Goal: Transaction & Acquisition: Purchase product/service

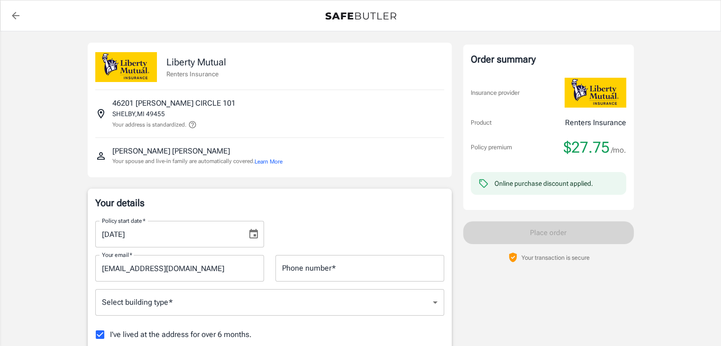
click at [254, 237] on icon "Choose date, selected date is Aug 31, 2025" at bounding box center [254, 233] width 9 height 9
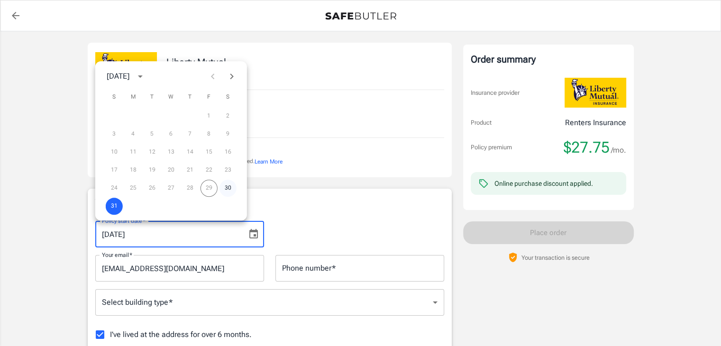
click at [227, 189] on button "30" at bounding box center [228, 188] width 17 height 17
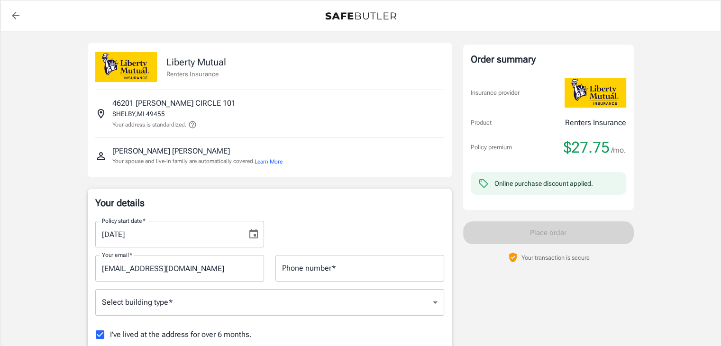
type input "08/30/2025"
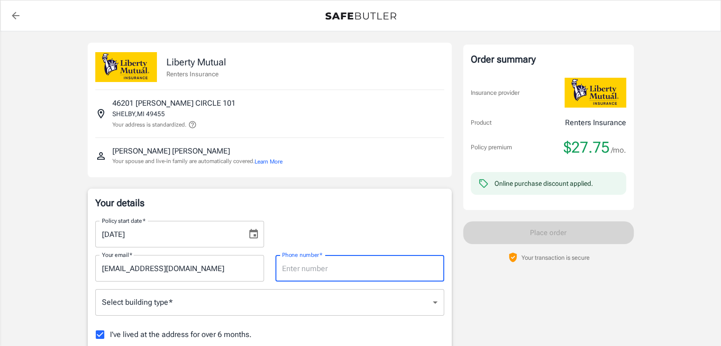
click at [296, 276] on input "Phone number   *" at bounding box center [360, 268] width 169 height 27
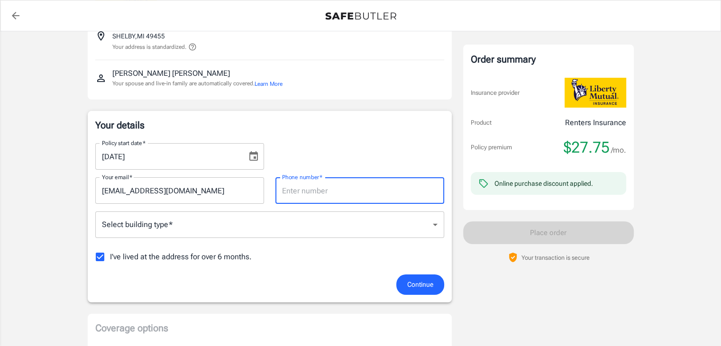
scroll to position [75, 0]
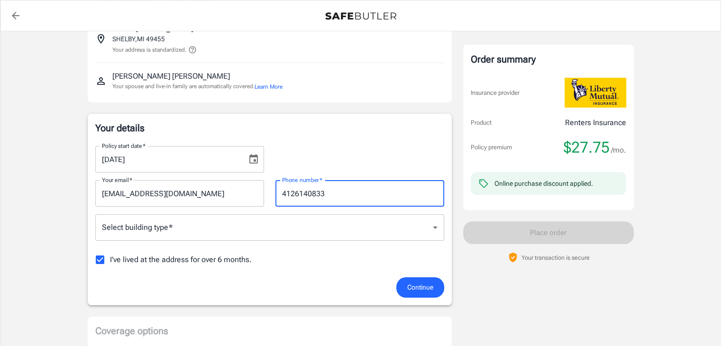
type input "4126140833"
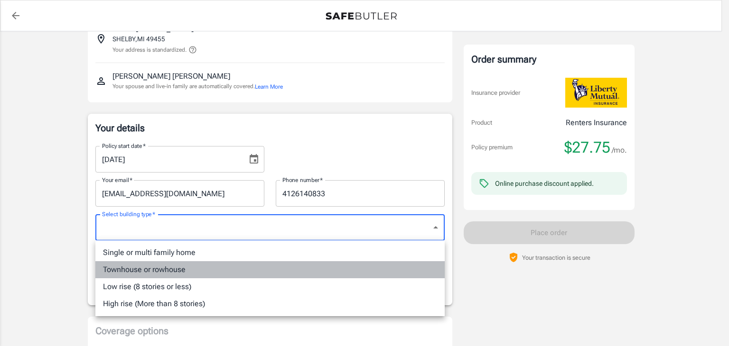
click at [157, 270] on li "Townhouse or rowhouse" at bounding box center [269, 269] width 349 height 17
type input "townhouse"
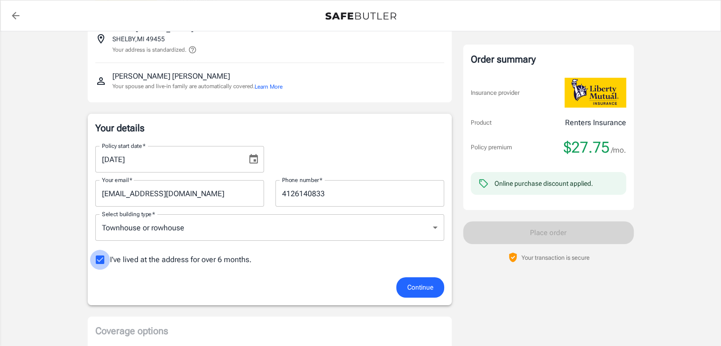
click at [104, 260] on input "I've lived at the address for over 6 months." at bounding box center [100, 260] width 20 height 20
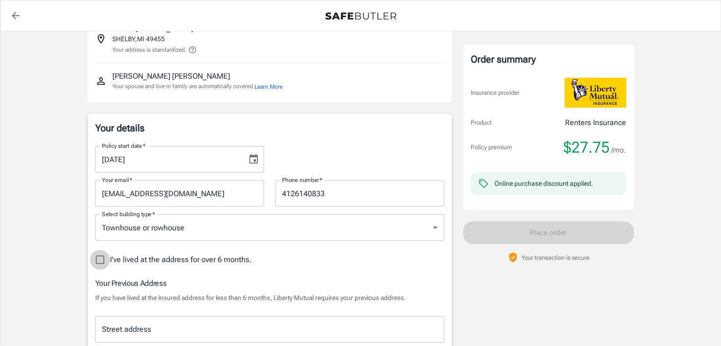
click at [104, 260] on input "I've lived at the address for over 6 months." at bounding box center [100, 260] width 20 height 20
checkbox input "true"
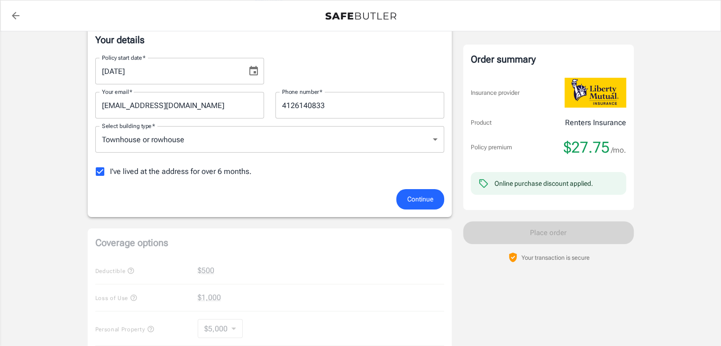
scroll to position [166, 0]
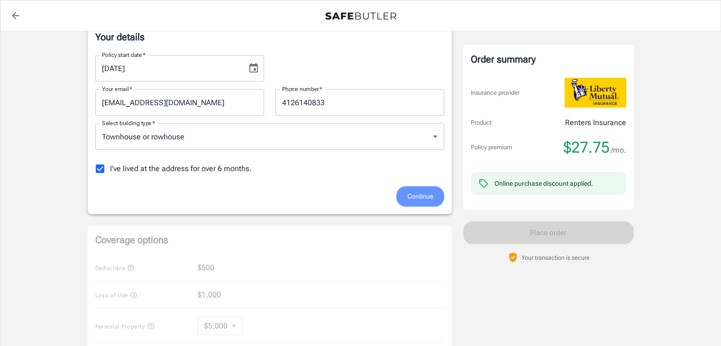
click at [407, 201] on span "Continue" at bounding box center [420, 197] width 26 height 12
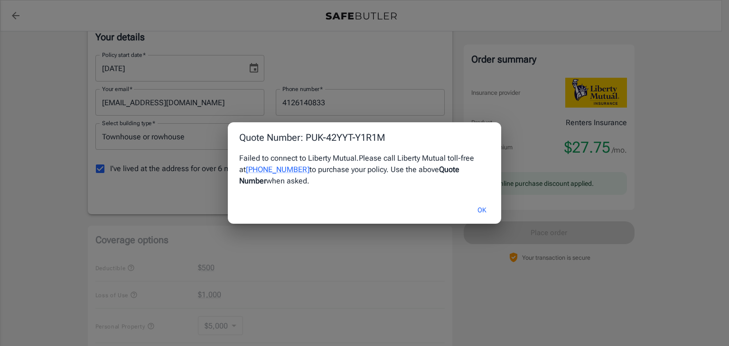
click at [477, 209] on button "OK" at bounding box center [481, 210] width 31 height 20
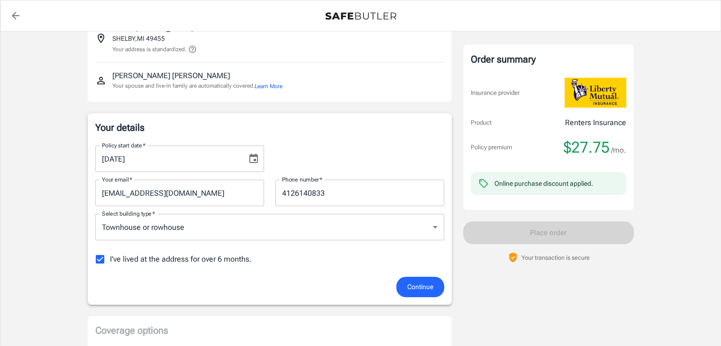
scroll to position [0, 0]
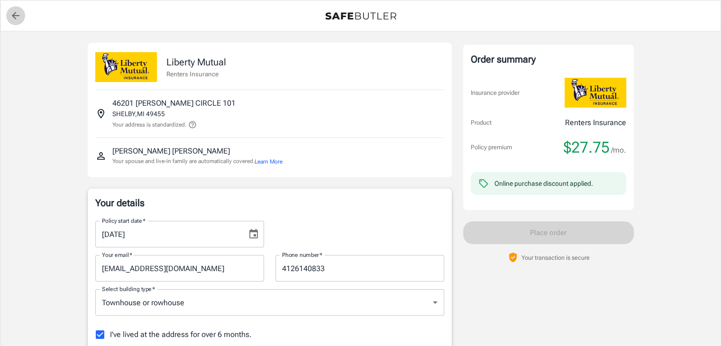
click at [14, 14] on icon "back to quotes" at bounding box center [15, 15] width 11 height 11
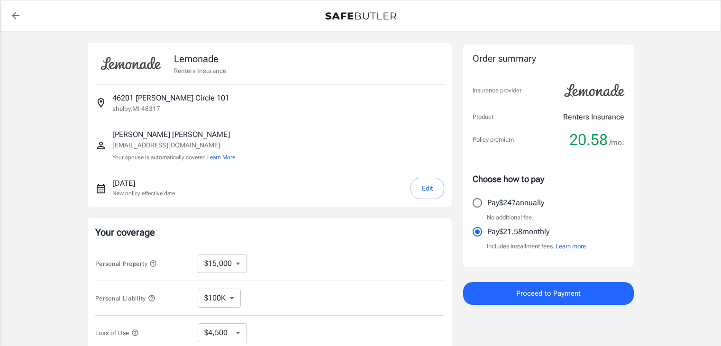
select select "15000"
select select "500"
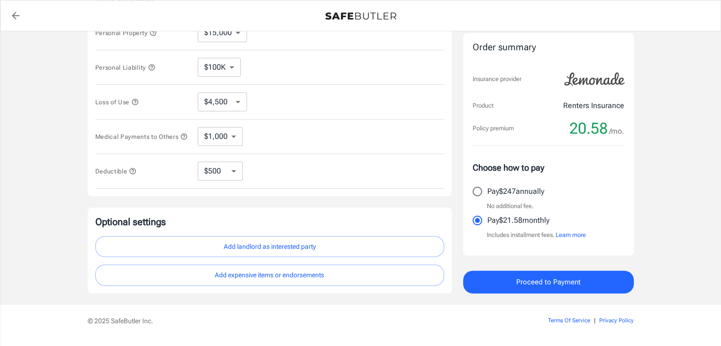
scroll to position [231, 0]
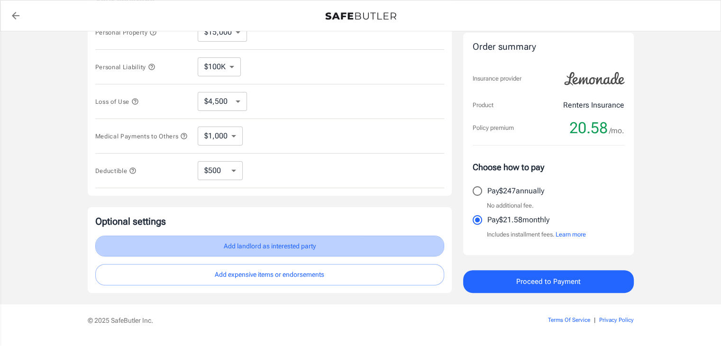
click at [266, 248] on button "Add landlord as interested party" at bounding box center [269, 246] width 349 height 21
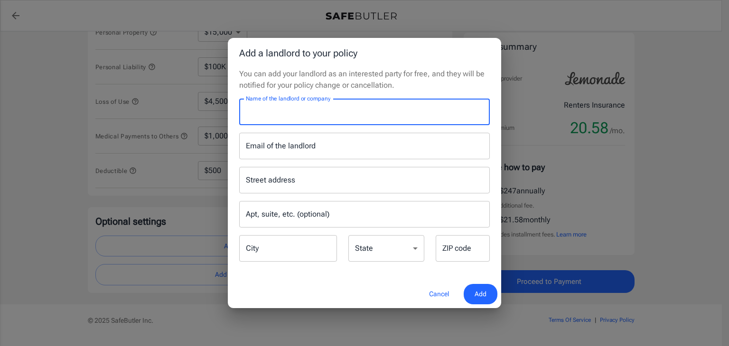
click at [294, 122] on input "Name of the landlord or company" at bounding box center [364, 112] width 250 height 27
type input "Village Club of [GEOGRAPHIC_DATA]"
click at [287, 145] on input "Email of the landlord" at bounding box center [364, 146] width 250 height 27
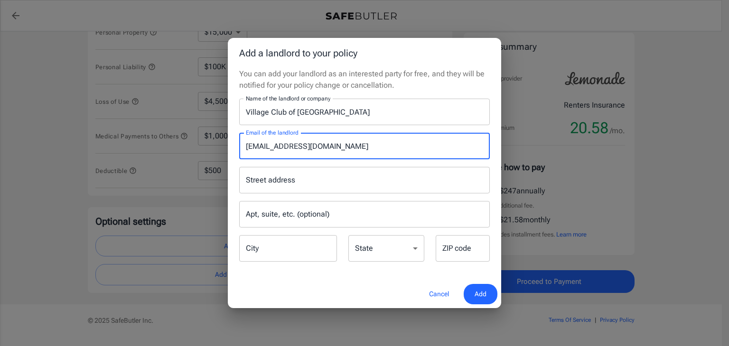
type input "[EMAIL_ADDRESS][DOMAIN_NAME]"
click at [293, 179] on input "Street address" at bounding box center [364, 180] width 242 height 18
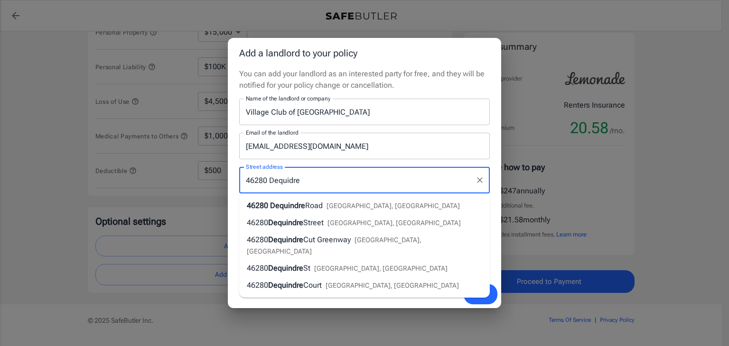
click at [314, 205] on span "Road" at bounding box center [314, 205] width 18 height 9
type input "[STREET_ADDRESS]"
select select "MI"
type input "48317"
type input "[STREET_ADDRESS]"
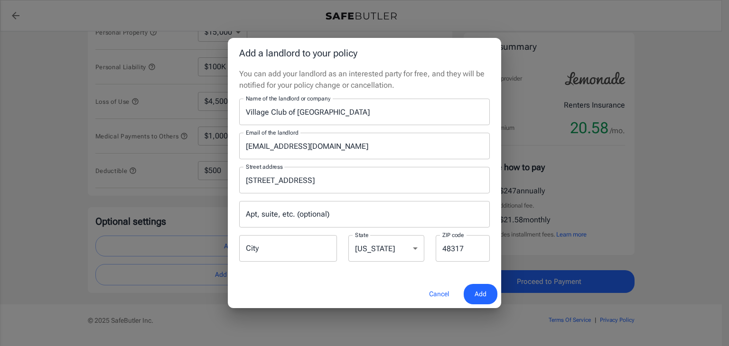
click at [469, 293] on button "Add" at bounding box center [480, 294] width 34 height 20
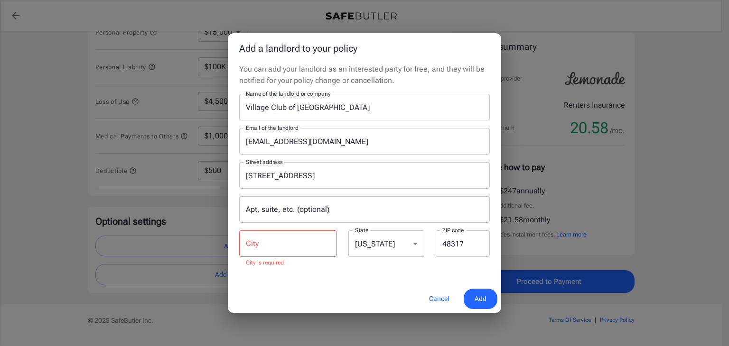
click at [290, 248] on input "City" at bounding box center [288, 244] width 98 height 27
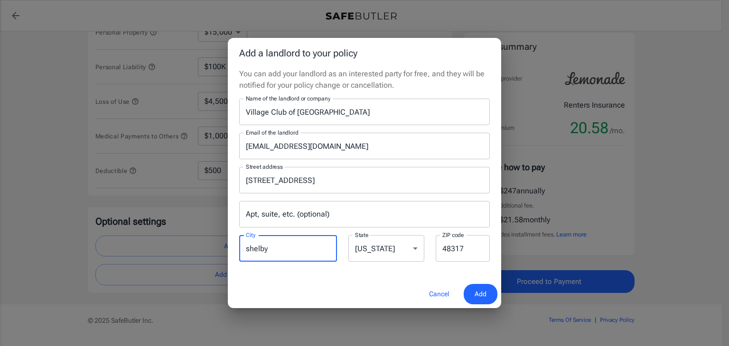
type input "shelby"
click at [469, 294] on button "Add" at bounding box center [480, 294] width 34 height 20
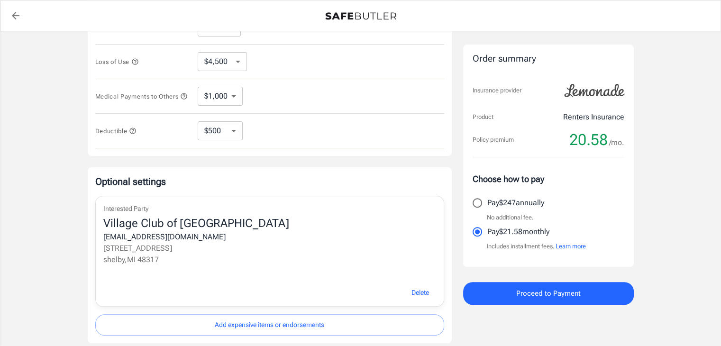
scroll to position [157, 0]
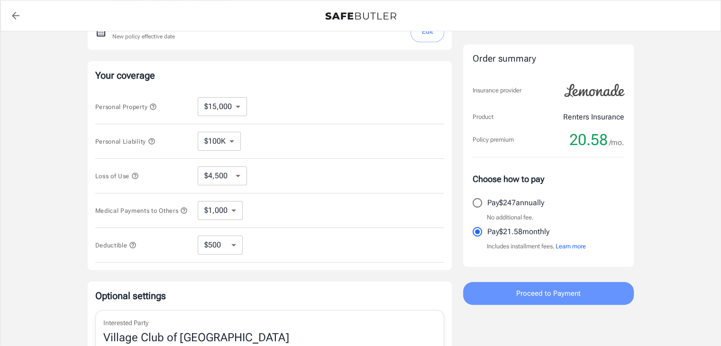
click at [493, 298] on button "Proceed to Payment" at bounding box center [548, 293] width 171 height 23
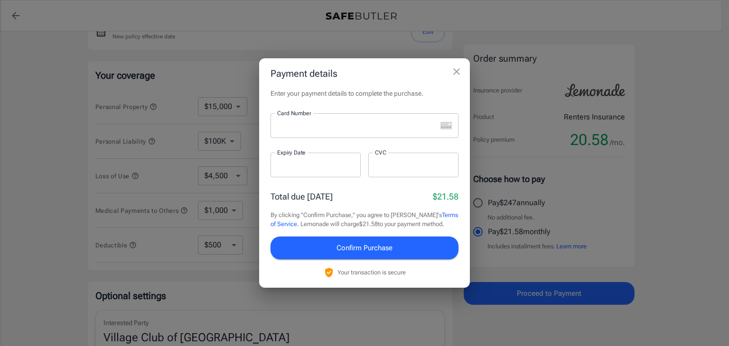
click at [317, 137] on div at bounding box center [353, 125] width 166 height 25
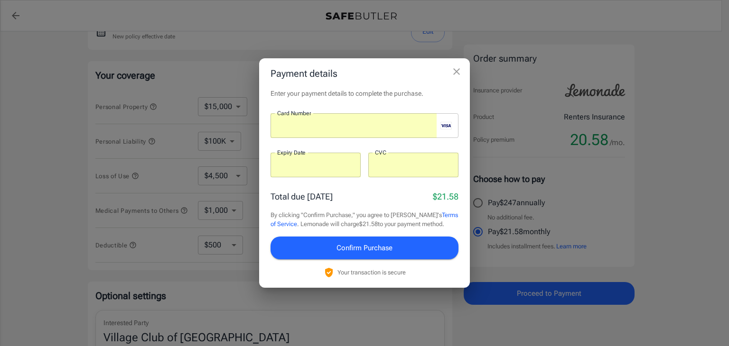
click at [354, 246] on span "Confirm Purchase" at bounding box center [364, 248] width 56 height 12
click at [350, 131] on div at bounding box center [353, 125] width 166 height 25
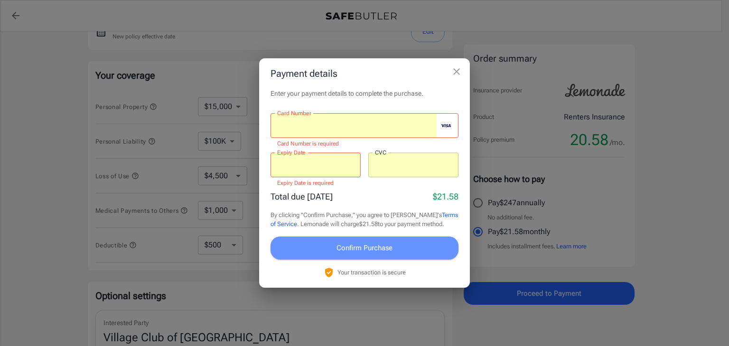
click at [349, 249] on span "Confirm Purchase" at bounding box center [364, 248] width 56 height 12
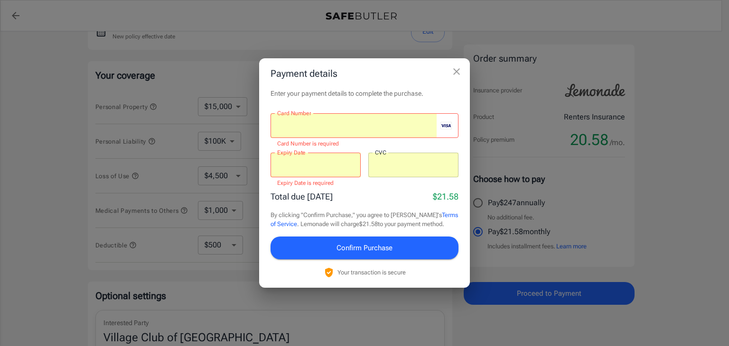
click at [311, 175] on div at bounding box center [315, 165] width 90 height 25
click at [307, 158] on div at bounding box center [315, 165] width 90 height 25
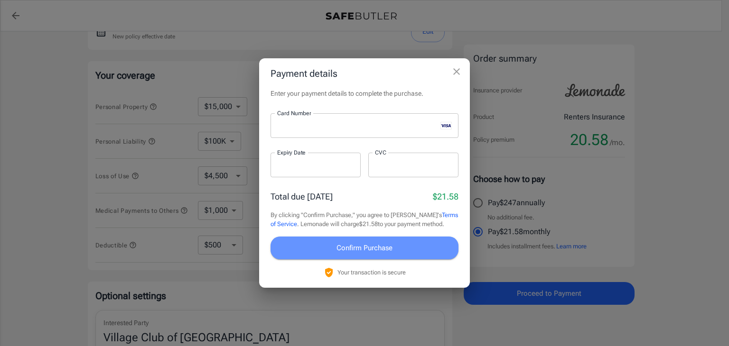
click at [364, 247] on span "Confirm Purchase" at bounding box center [364, 248] width 56 height 12
